Goal: Transaction & Acquisition: Book appointment/travel/reservation

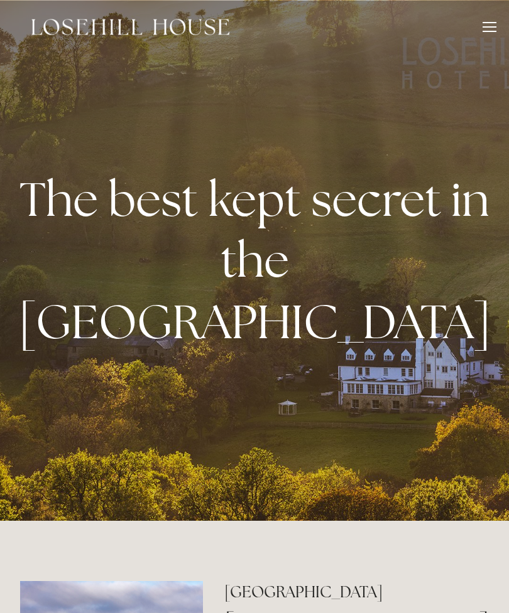
click at [500, 27] on header "Rooms Rooms Your Stay Book a stay Offers Spa" at bounding box center [254, 27] width 509 height 54
click at [494, 25] on div at bounding box center [489, 29] width 14 height 14
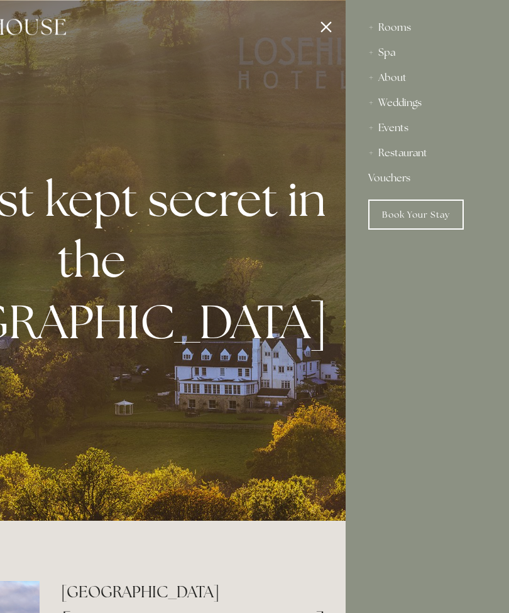
click at [407, 158] on div "Restaurant" at bounding box center [427, 153] width 118 height 25
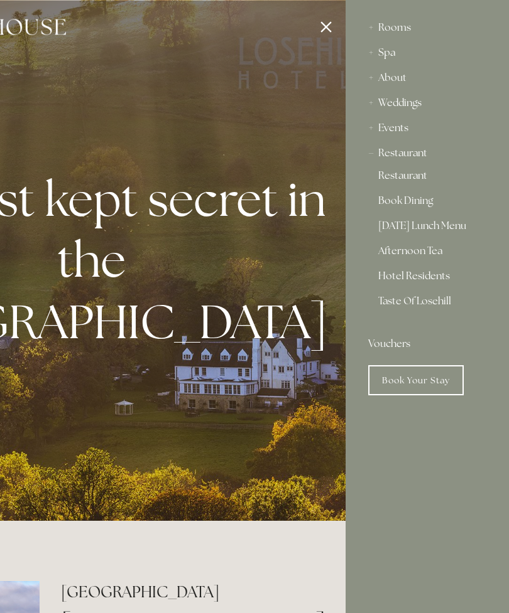
click at [416, 176] on link "Restaurant" at bounding box center [427, 178] width 98 height 15
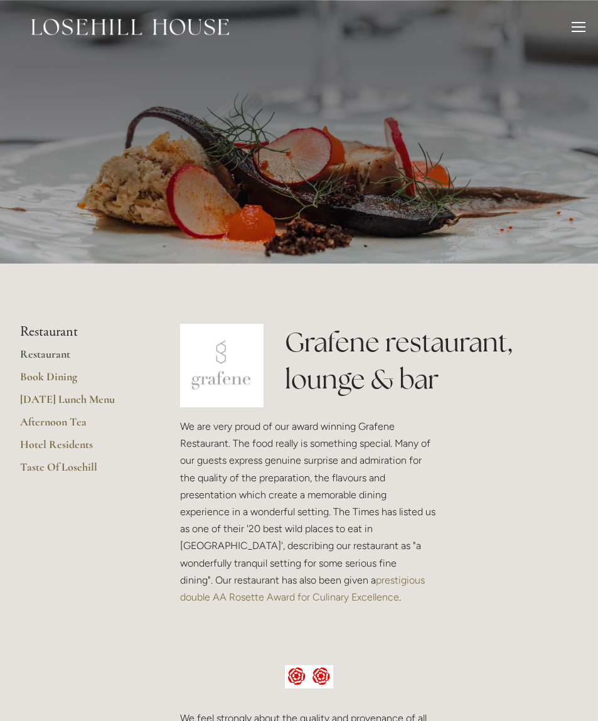
click at [68, 466] on link "Taste Of Losehill" at bounding box center [80, 471] width 120 height 23
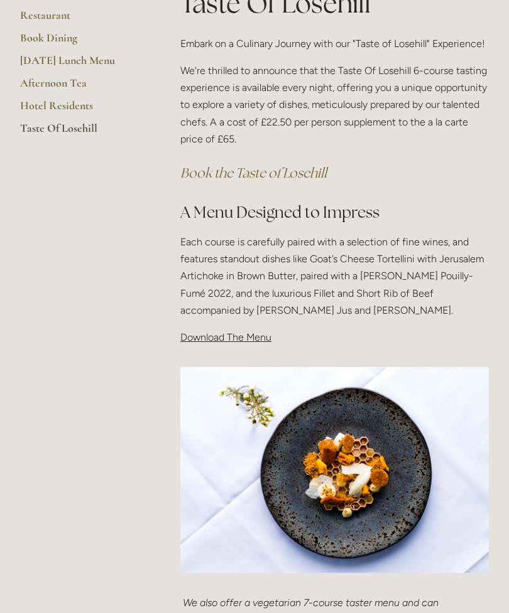
scroll to position [263, 0]
click at [246, 336] on span "Download The Menu" at bounding box center [225, 338] width 91 height 12
click at [252, 337] on span "Download The Menu" at bounding box center [225, 338] width 91 height 12
click at [246, 336] on span "Download The Menu" at bounding box center [225, 338] width 91 height 12
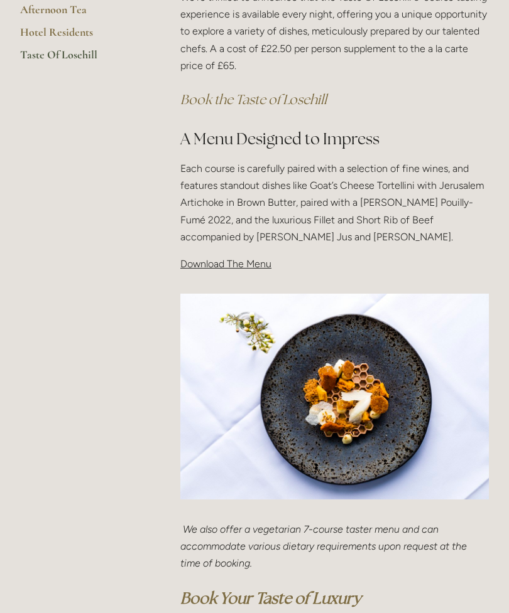
scroll to position [338, 0]
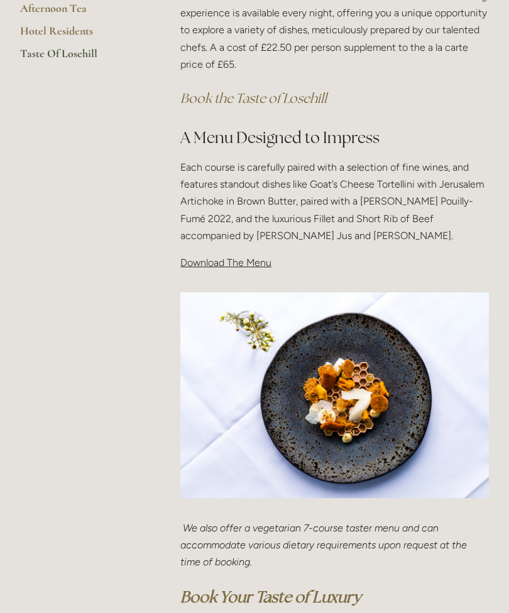
click at [251, 260] on span "Download The Menu" at bounding box center [225, 263] width 91 height 12
click at [221, 262] on span "Download The Menu" at bounding box center [225, 263] width 91 height 12
click at [222, 273] on div "Taste Of Losehill Embark on a Culinary Journey with our "Taste of Losehill" Exp…" at bounding box center [335, 96] width 330 height 372
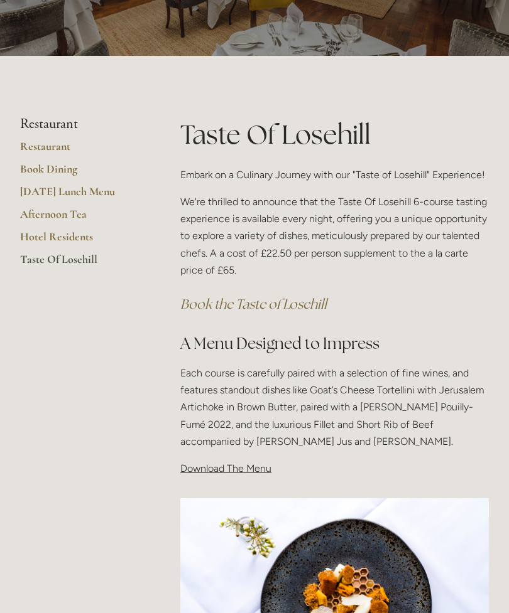
scroll to position [132, 0]
click at [249, 470] on span "Download The Menu" at bounding box center [225, 469] width 91 height 12
click at [344, 343] on h2 "A Menu Designed to Impress" at bounding box center [334, 344] width 308 height 22
click at [238, 472] on p "Download The Menu" at bounding box center [334, 468] width 308 height 17
click at [276, 303] on em "Book the Taste of Losehill" at bounding box center [253, 304] width 146 height 17
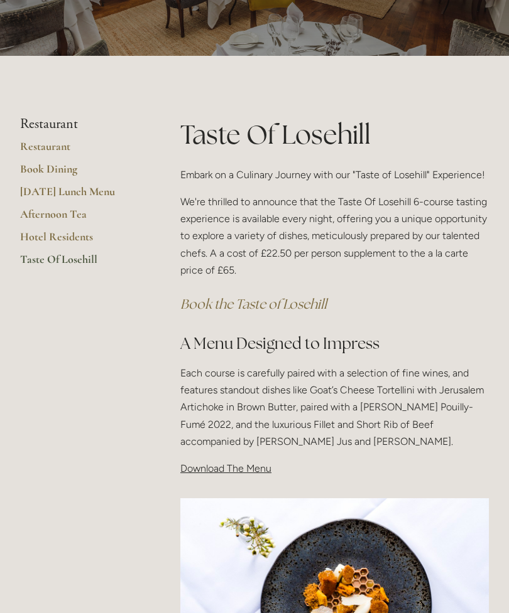
scroll to position [153, 0]
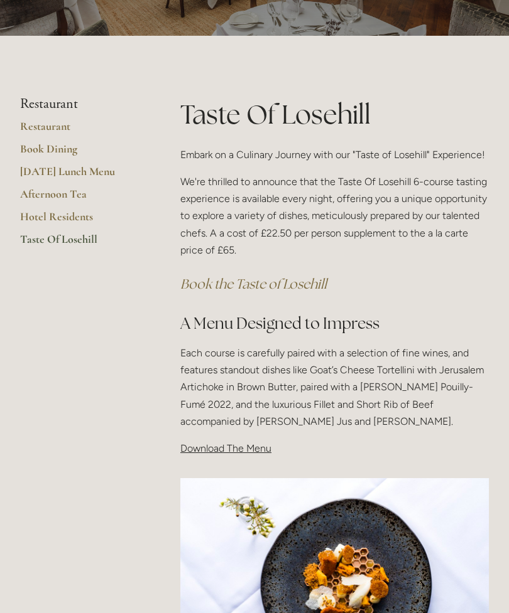
click at [247, 443] on span "Download The Menu" at bounding box center [225, 449] width 91 height 12
click at [316, 283] on em "Book the Taste of Losehill" at bounding box center [253, 284] width 146 height 17
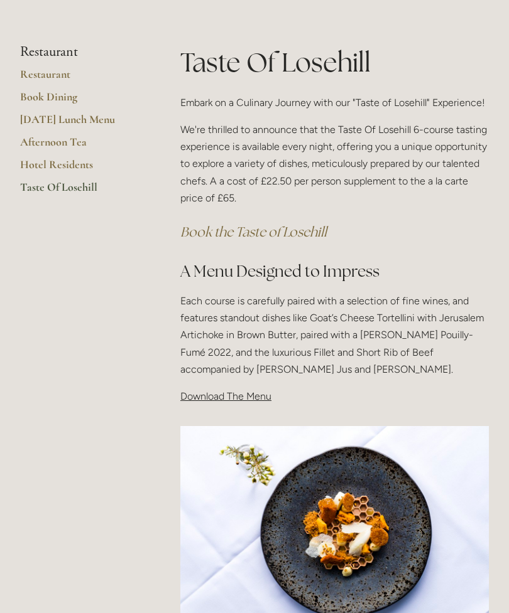
scroll to position [296, 0]
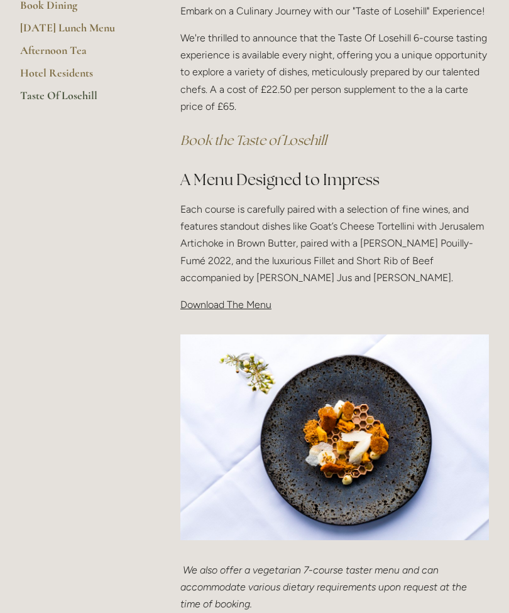
click at [236, 301] on span "Download The Menu" at bounding box center [225, 305] width 91 height 12
click at [232, 299] on span "Download The Menu" at bounding box center [225, 305] width 91 height 12
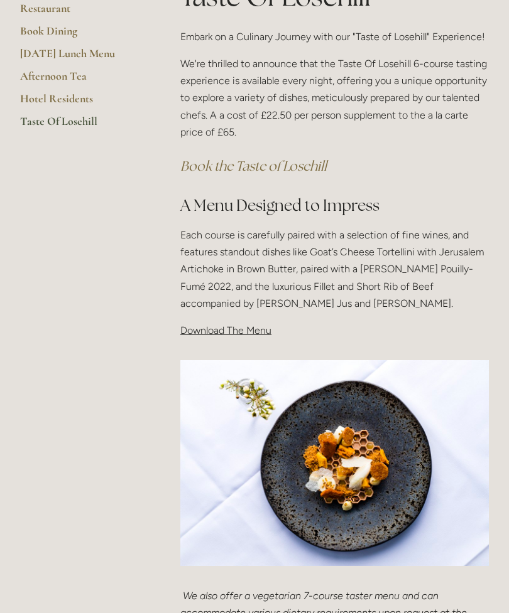
scroll to position [209, 0]
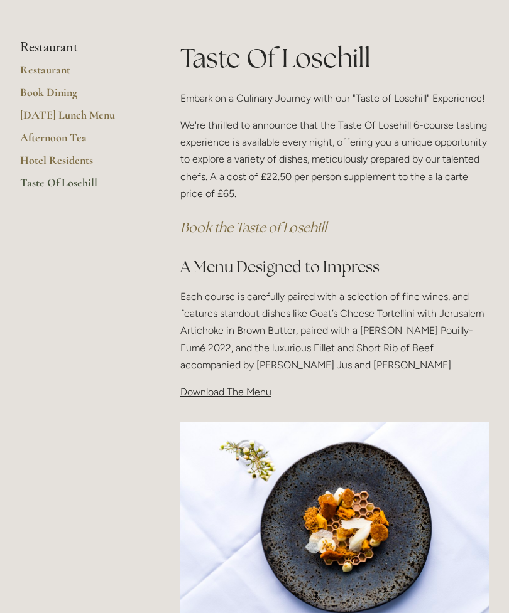
click at [256, 391] on span "Download The Menu" at bounding box center [225, 392] width 91 height 12
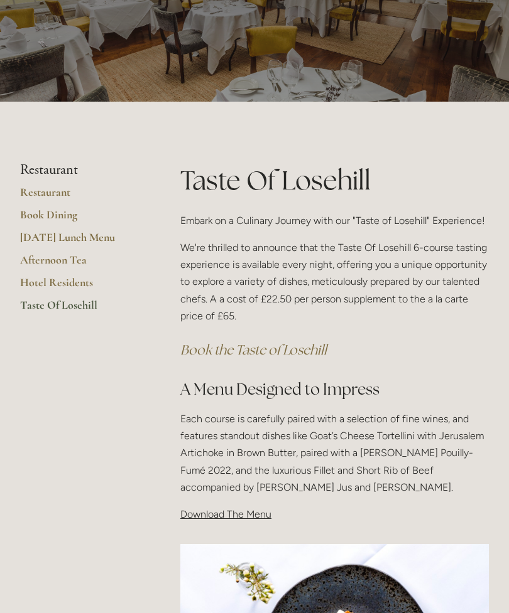
scroll to position [0, 0]
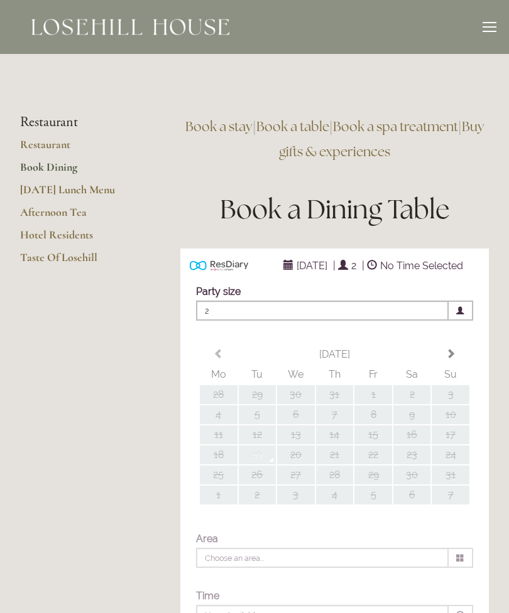
type input "Any Area"
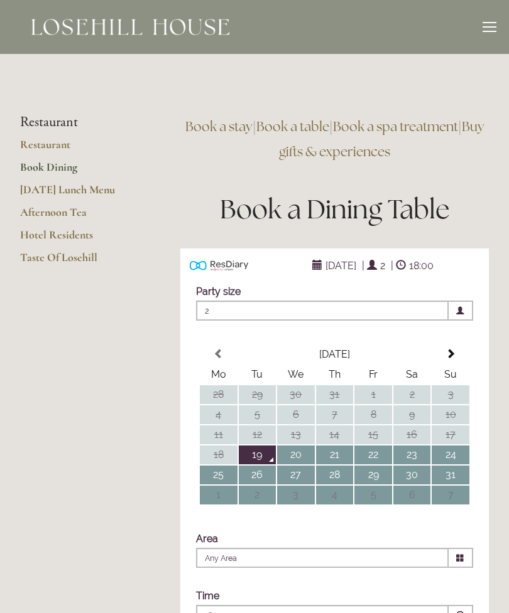
click at [76, 254] on link "Taste Of Losehill" at bounding box center [80, 262] width 120 height 23
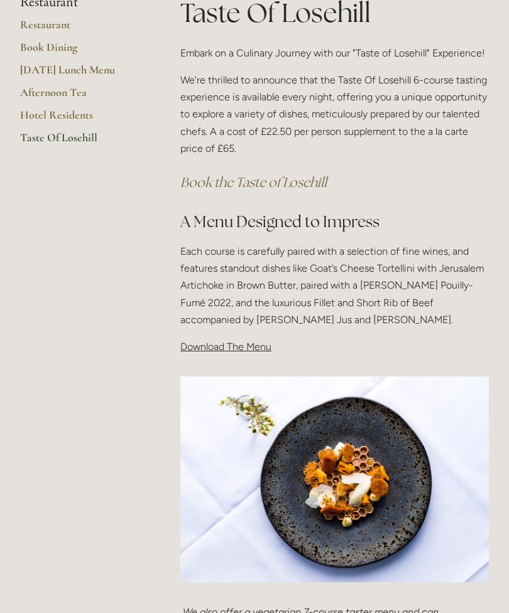
scroll to position [254, 0]
click at [241, 354] on div "Taste Of Losehill Embark on a Culinary Journey with our "Taste of Losehill" Exp…" at bounding box center [335, 180] width 330 height 372
click at [235, 343] on span "Download The Menu" at bounding box center [225, 347] width 91 height 12
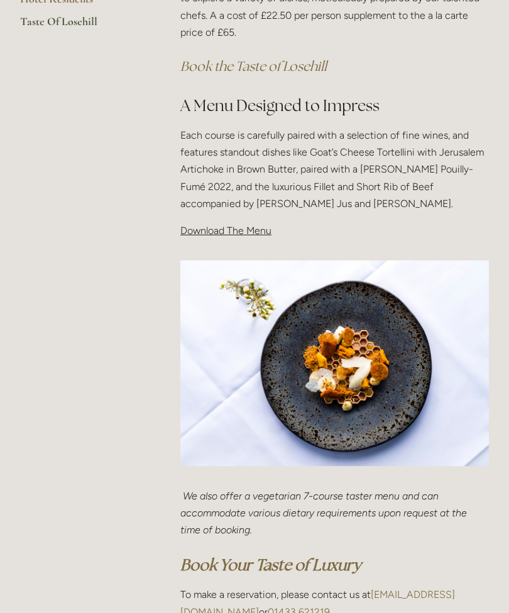
scroll to position [370, 0]
click at [377, 367] on img at bounding box center [334, 364] width 308 height 206
click at [246, 239] on div "Taste Of Losehill Embark on a Culinary Journey with our "Taste of Losehill" Exp…" at bounding box center [335, 64] width 330 height 372
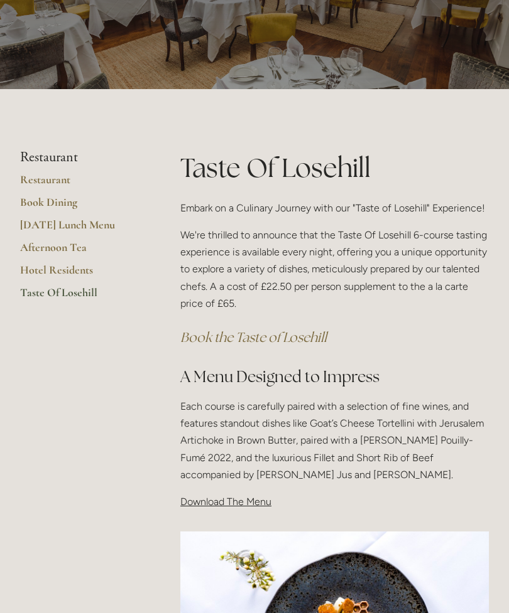
scroll to position [99, 0]
click at [55, 183] on link "Restaurant" at bounding box center [80, 184] width 120 height 23
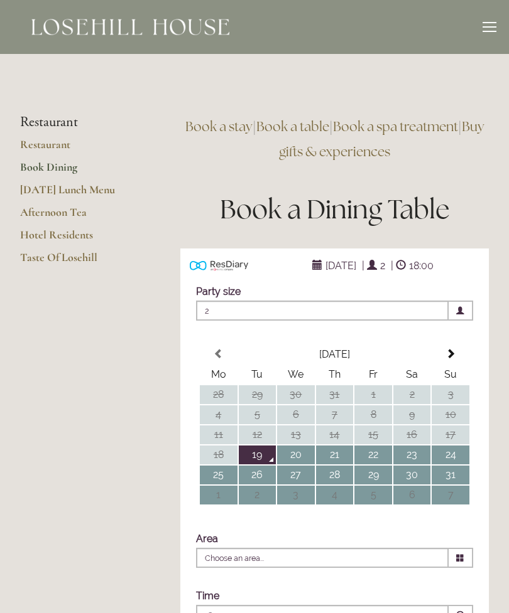
type input "Any Area"
